Goal: Find contact information: Find contact information

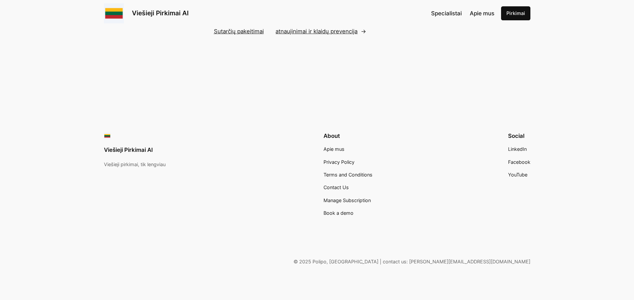
scroll to position [4891, 0]
click at [349, 187] on span "Contact Us" at bounding box center [336, 188] width 25 height 6
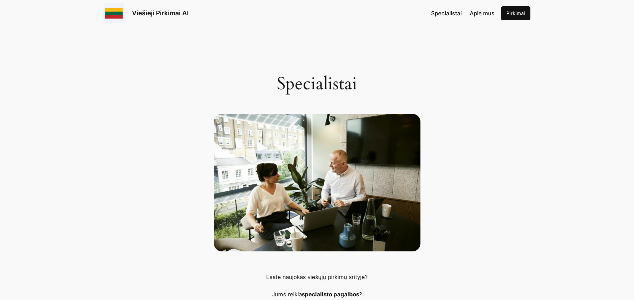
click at [482, 12] on span "Apie mus" at bounding box center [482, 13] width 25 height 7
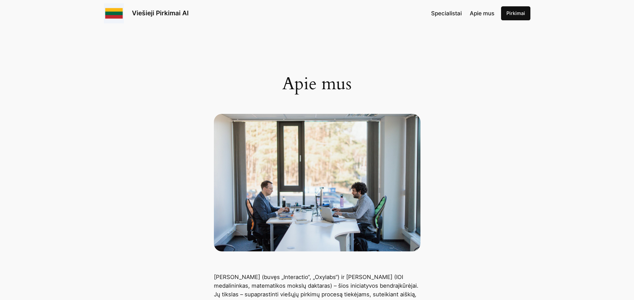
click at [139, 10] on link "Viešieji Pirkimai AI" at bounding box center [160, 13] width 57 height 8
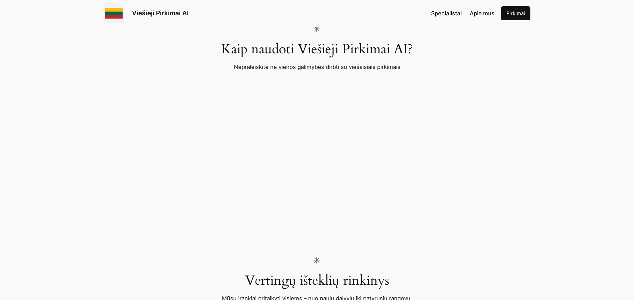
scroll to position [705, 0]
